Goal: Task Accomplishment & Management: Manage account settings

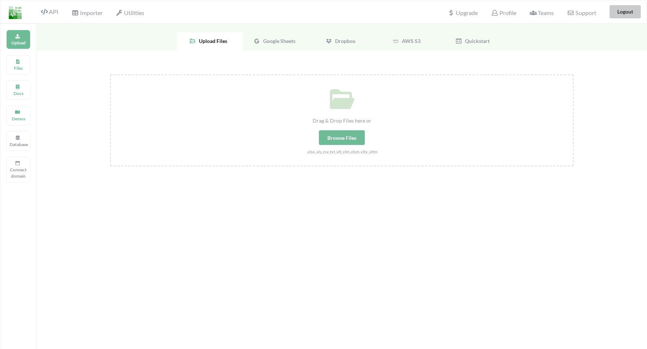
click at [620, 15] on button "Logout" at bounding box center [625, 11] width 31 height 13
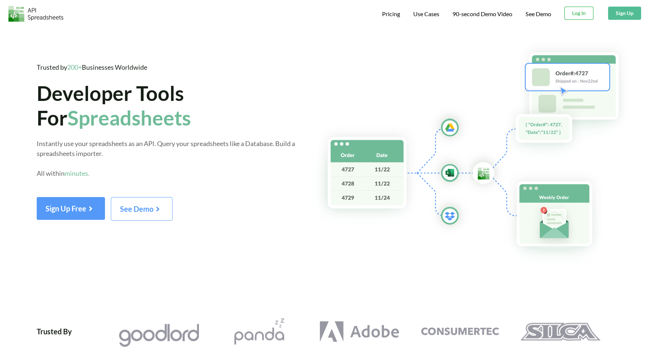
click at [572, 13] on button "Log In" at bounding box center [578, 13] width 29 height 13
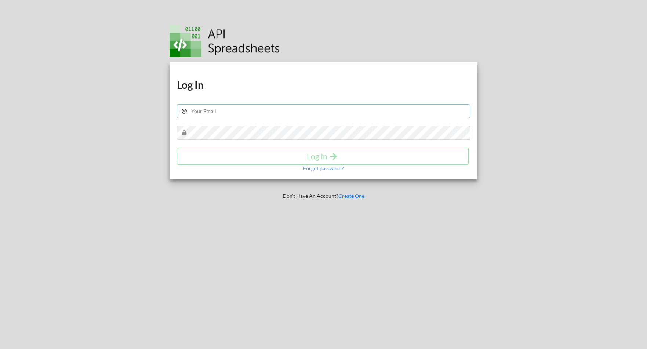
click at [263, 115] on input "text" at bounding box center [323, 111] width 293 height 14
click at [226, 114] on input "text" at bounding box center [323, 111] width 293 height 14
click at [203, 116] on input "text" at bounding box center [323, 111] width 293 height 14
type input "ไ"
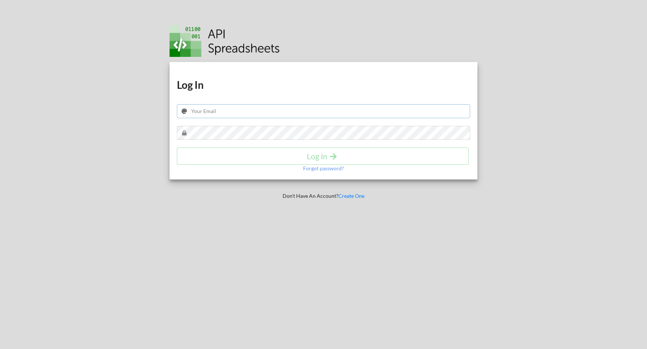
type input "ด"
type input "fon"
click at [221, 114] on input "fon" at bounding box center [323, 111] width 293 height 14
click at [324, 165] on p "Forgot password?" at bounding box center [323, 168] width 41 height 7
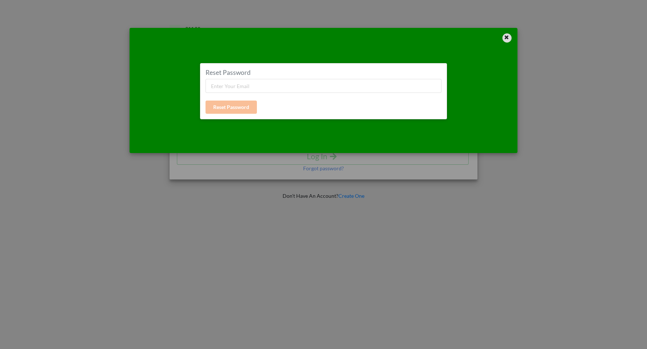
click at [506, 37] on icon at bounding box center [506, 36] width 6 height 5
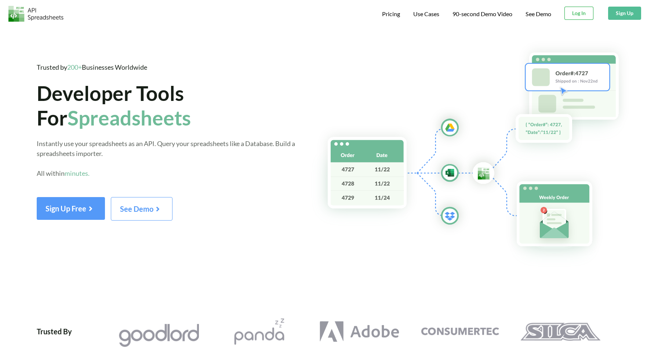
click at [573, 13] on button "Log In" at bounding box center [578, 13] width 29 height 13
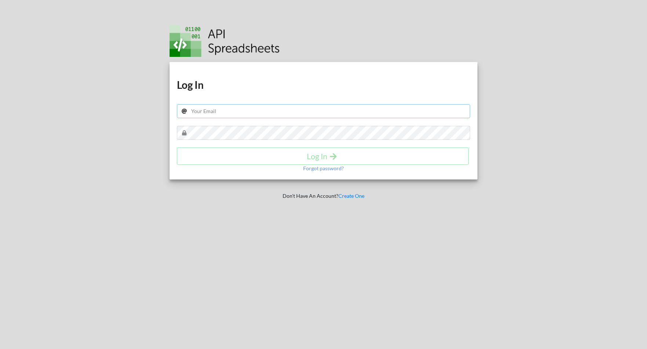
click at [258, 108] on input "text" at bounding box center [323, 111] width 293 height 14
click at [255, 113] on input "[EMAIL_ADDRESS][DOMAIN_NAME]" at bounding box center [323, 111] width 293 height 14
type input "[EMAIL_ADDRESS][DOMAIN_NAME]"
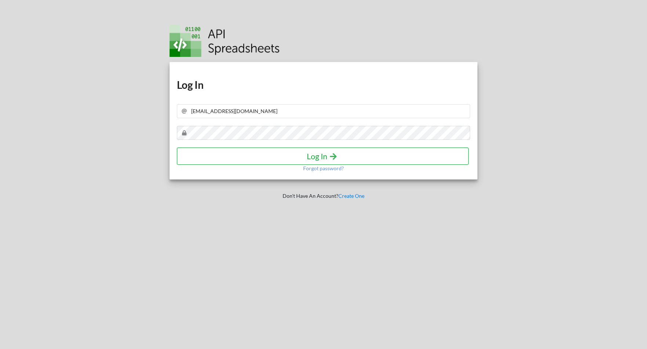
click at [330, 156] on icon "submit" at bounding box center [333, 156] width 9 height 8
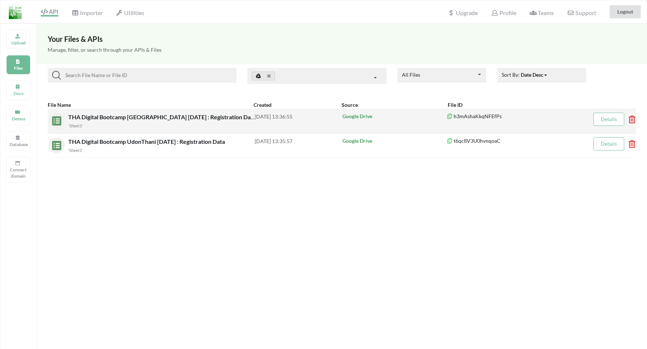
click at [631, 119] on icon at bounding box center [630, 117] width 2 height 3
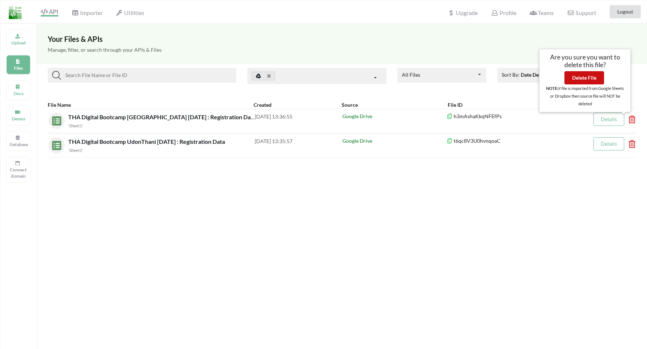
click at [578, 81] on button "Delete File" at bounding box center [584, 77] width 40 height 13
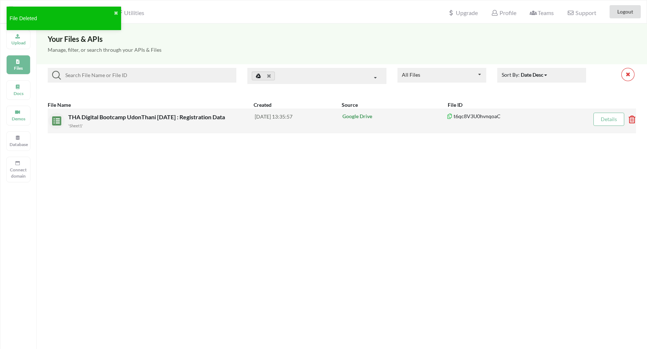
click at [631, 119] on icon at bounding box center [630, 117] width 2 height 3
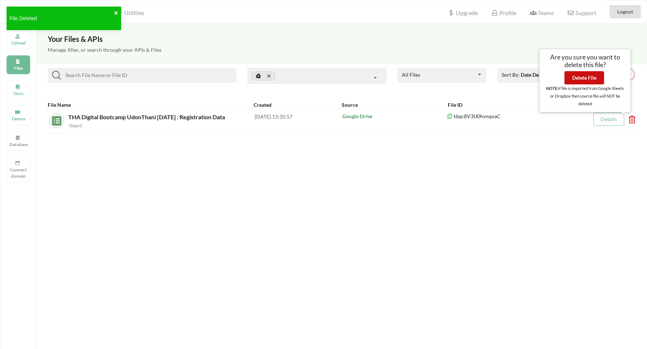
click at [575, 76] on button "Delete File" at bounding box center [584, 77] width 40 height 13
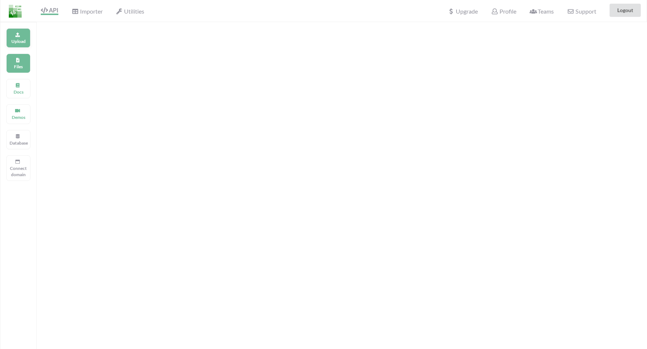
click at [21, 37] on div "Upload" at bounding box center [18, 37] width 24 height 19
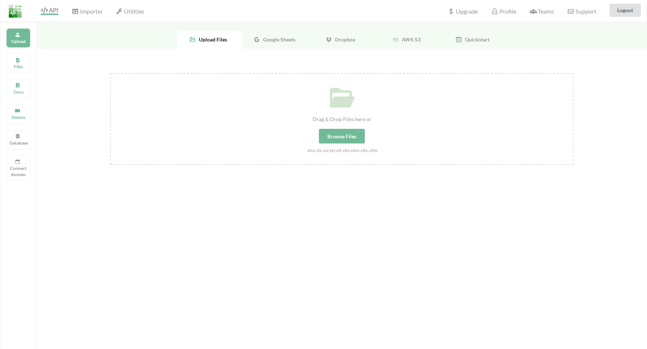
scroll to position [1, 0]
click at [265, 41] on span "Google Sheets" at bounding box center [277, 40] width 35 height 6
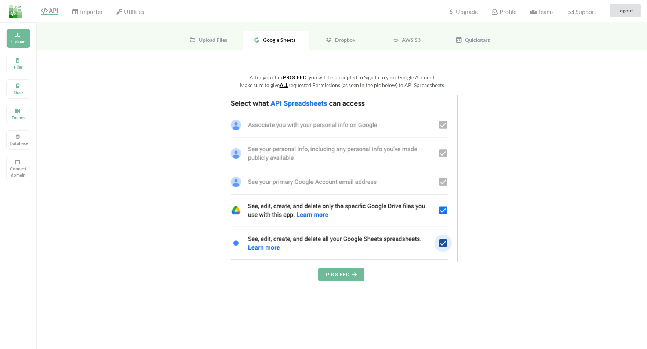
click at [337, 276] on button "PROCEED" at bounding box center [341, 274] width 46 height 13
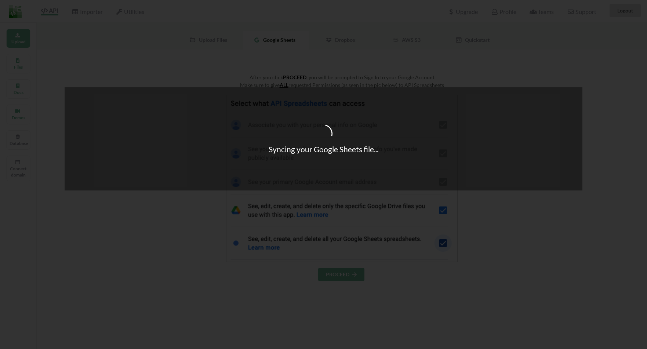
scroll to position [1, 0]
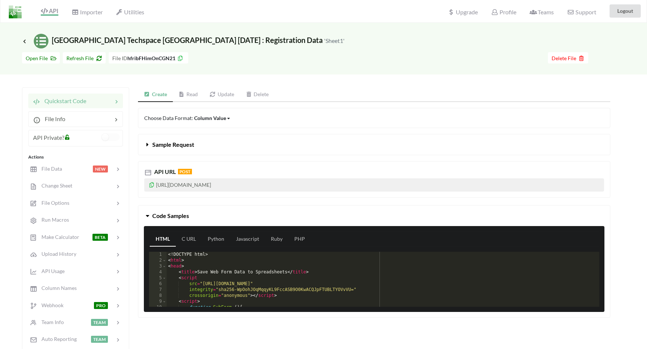
click at [217, 185] on p "https://api.apispreadsheets.com/data/hfribFHimOnCGN21/" at bounding box center [374, 184] width 460 height 13
click at [151, 186] on icon at bounding box center [152, 183] width 6 height 5
